Goal: Communication & Community: Share content

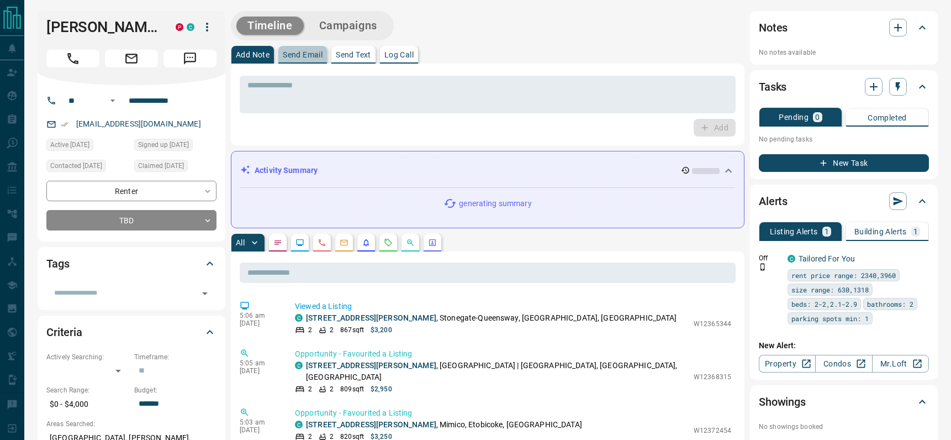
click at [307, 47] on button "Send Email" at bounding box center [302, 55] width 49 height 18
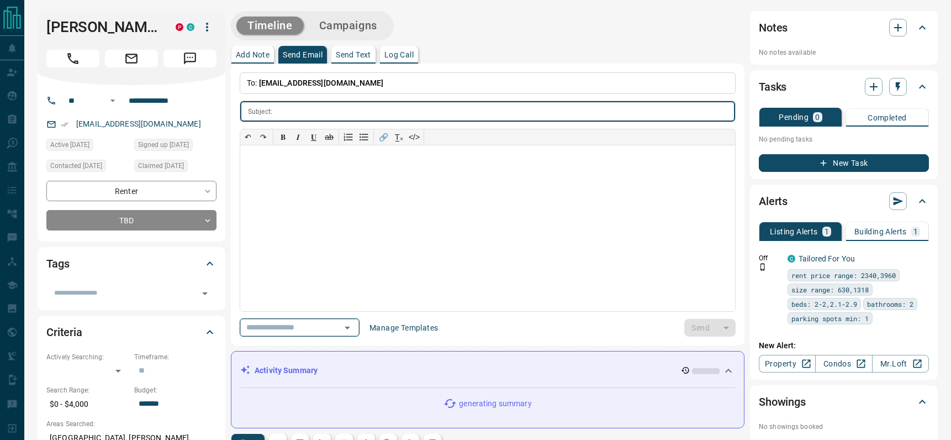
click at [352, 331] on icon "Open" at bounding box center [347, 327] width 13 height 13
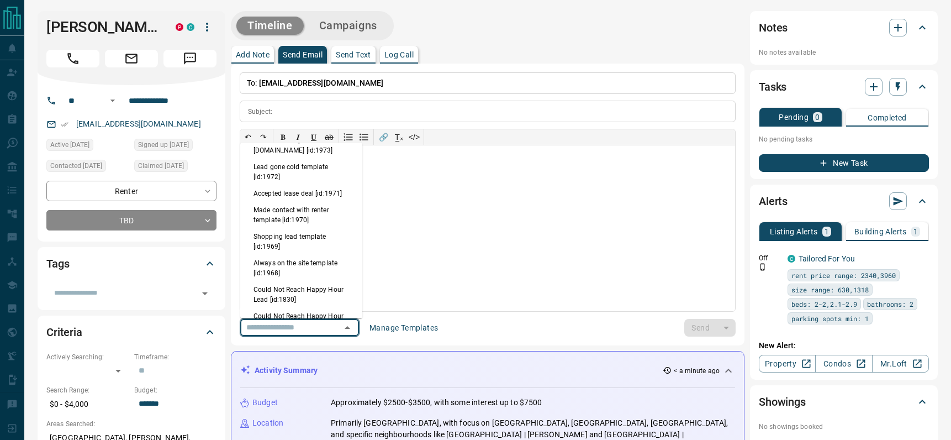
scroll to position [406, 0]
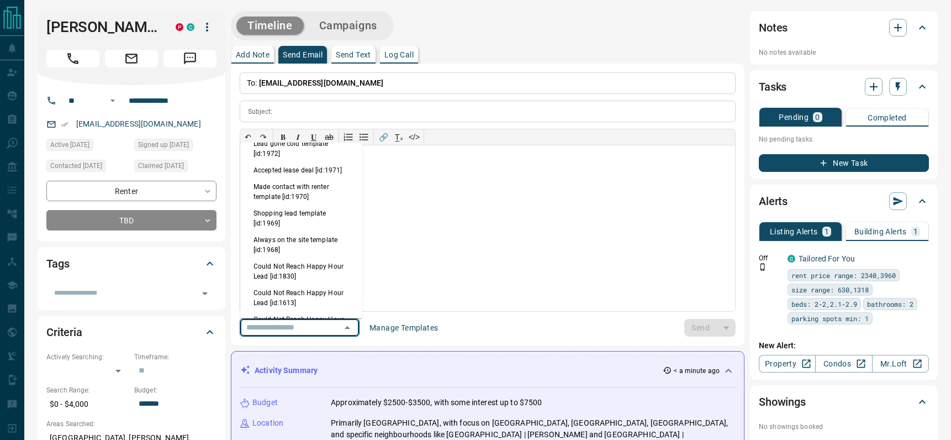
click at [313, 247] on li "Always on the site template [id:1968]" at bounding box center [301, 244] width 122 height 27
type input "**********"
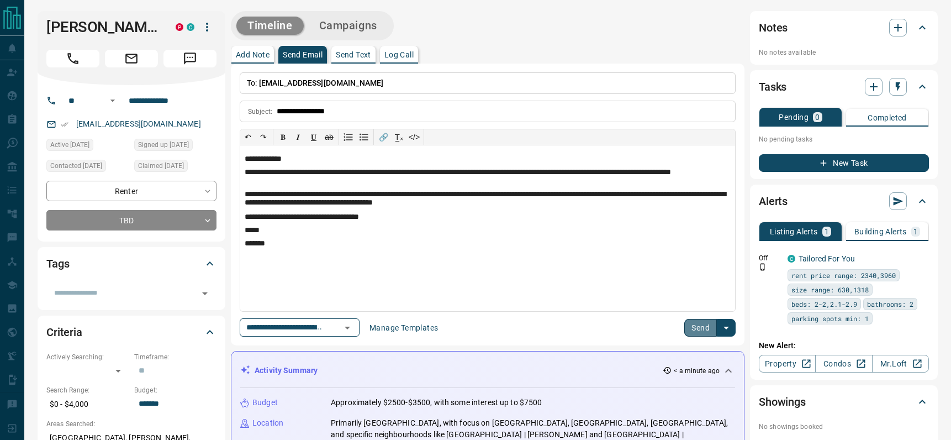
click at [697, 320] on button "Send" at bounding box center [700, 328] width 33 height 18
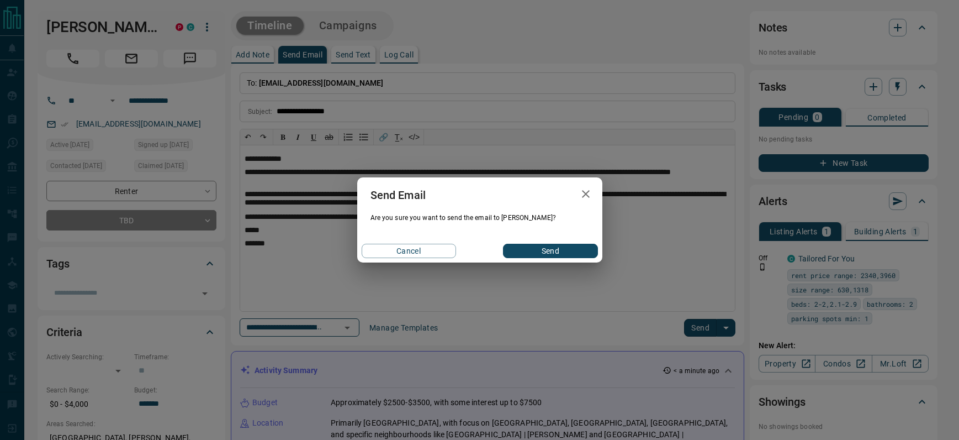
click at [546, 251] on button "Send" at bounding box center [550, 251] width 94 height 14
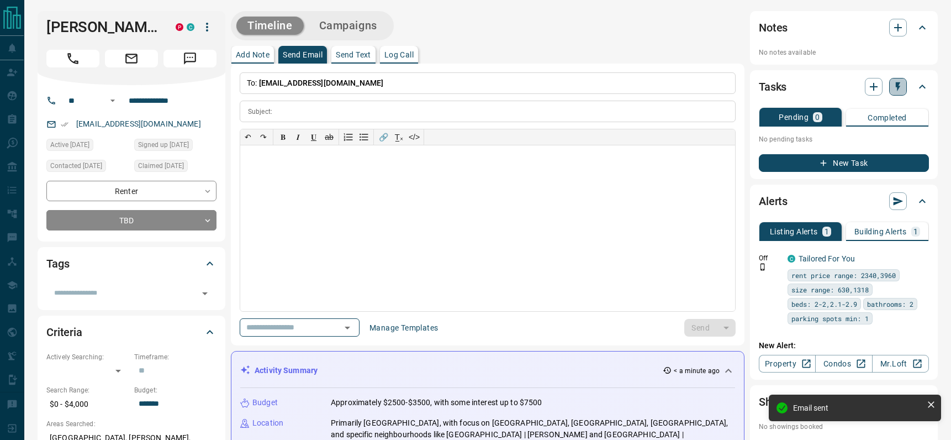
click at [894, 85] on icon "button" at bounding box center [897, 86] width 11 height 11
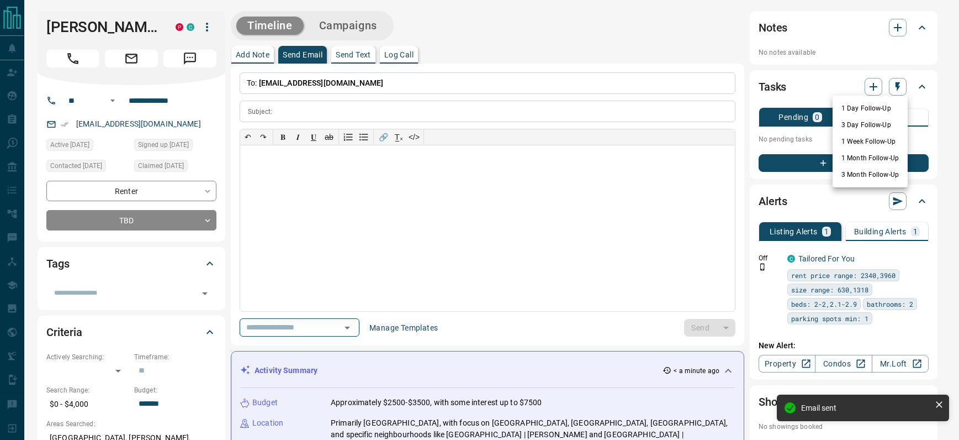
click at [848, 107] on li "1 Day Follow-Up" at bounding box center [870, 108] width 75 height 17
